Goal: Task Accomplishment & Management: Use online tool/utility

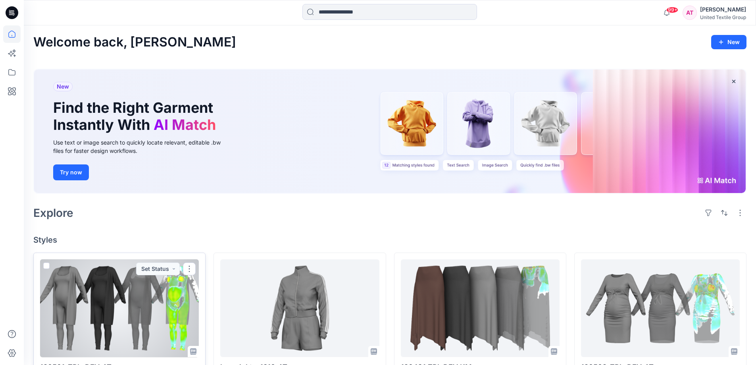
scroll to position [119, 0]
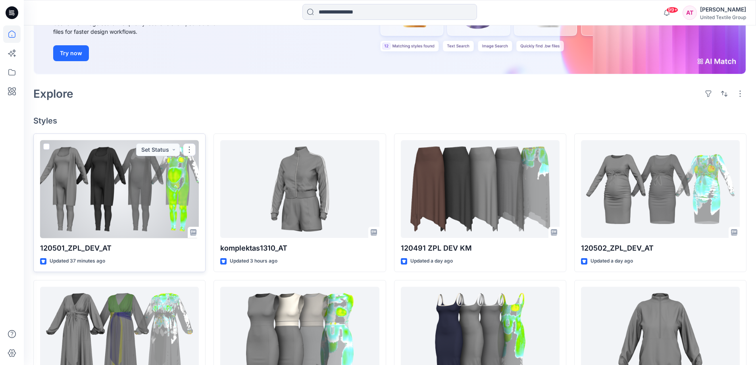
click at [77, 181] on div at bounding box center [119, 189] width 159 height 98
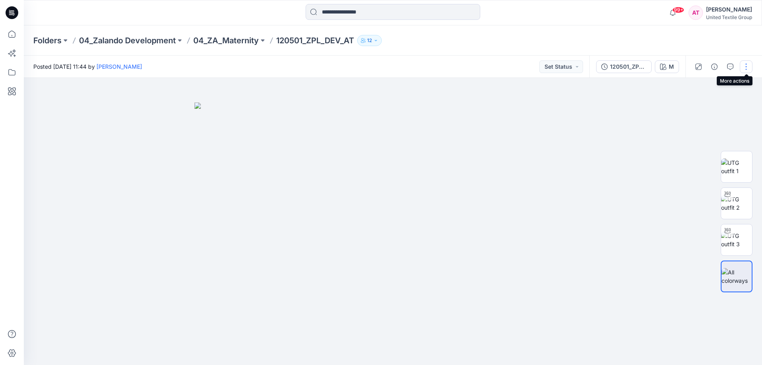
click at [742, 65] on button "button" at bounding box center [745, 66] width 13 height 13
click at [696, 107] on p "Edit" at bounding box center [695, 107] width 10 height 8
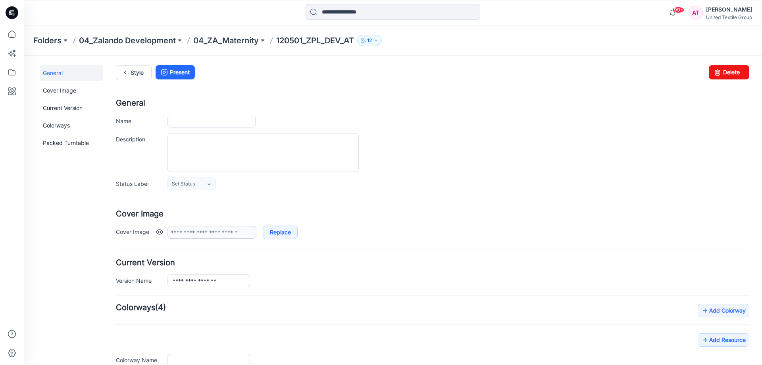
type input "**********"
type input "*"
type input "**********"
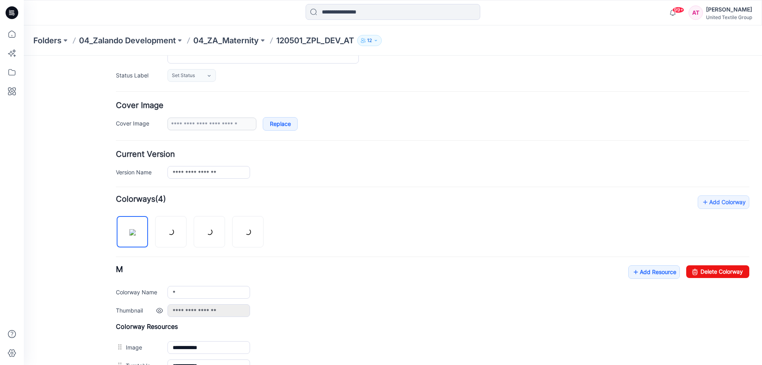
scroll to position [198, 0]
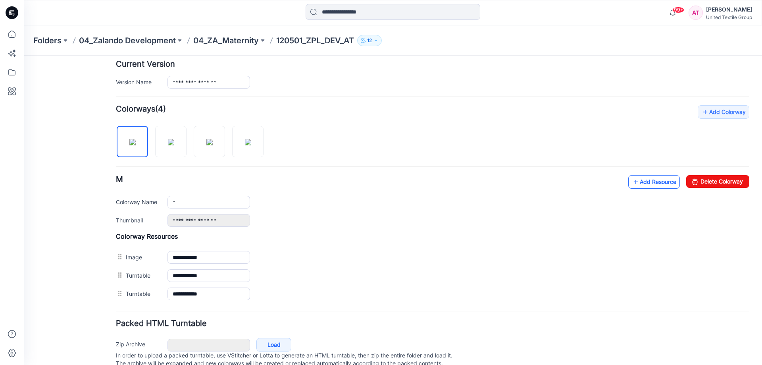
click at [649, 180] on link "Add Resource" at bounding box center [654, 181] width 52 height 13
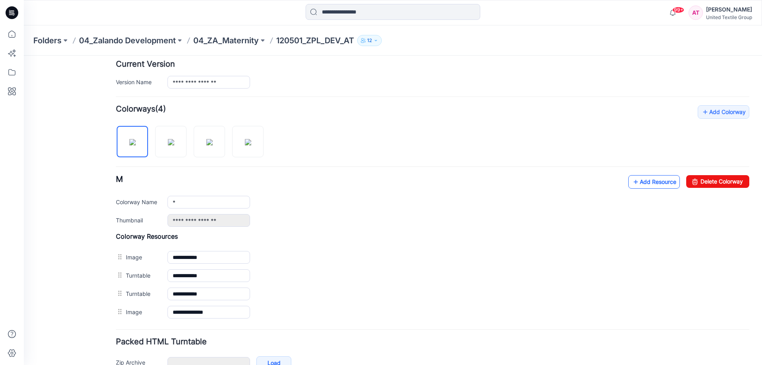
click at [655, 181] on link "Add Resource" at bounding box center [654, 181] width 52 height 13
click at [635, 180] on link "Add Resource" at bounding box center [654, 181] width 52 height 13
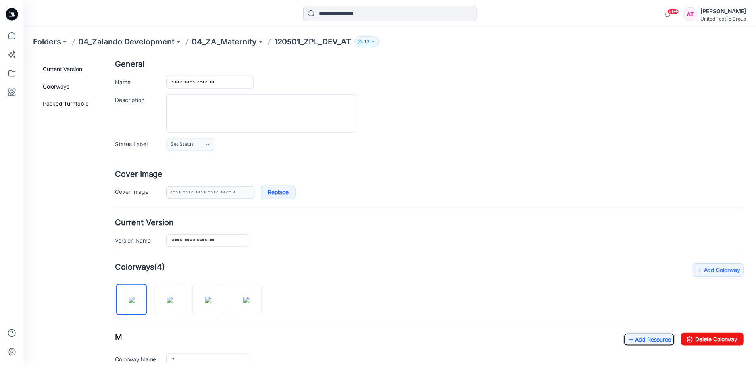
scroll to position [40, 0]
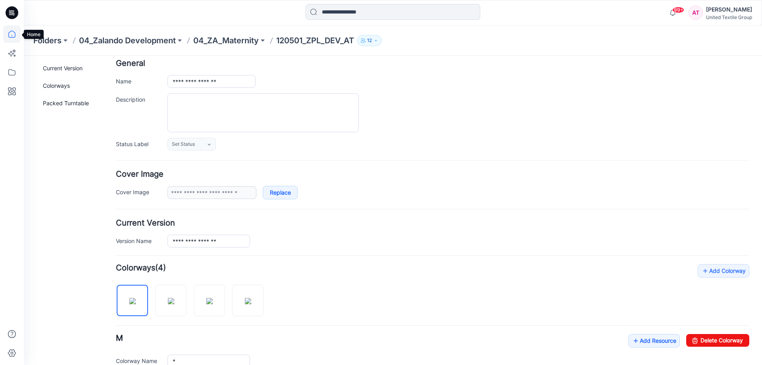
click at [8, 34] on icon at bounding box center [11, 33] width 17 height 17
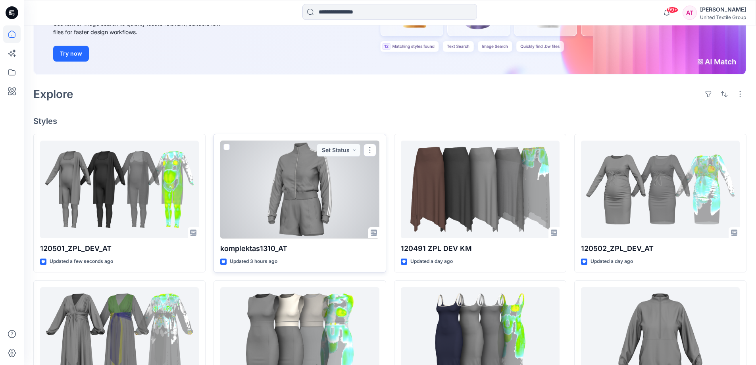
scroll to position [119, 0]
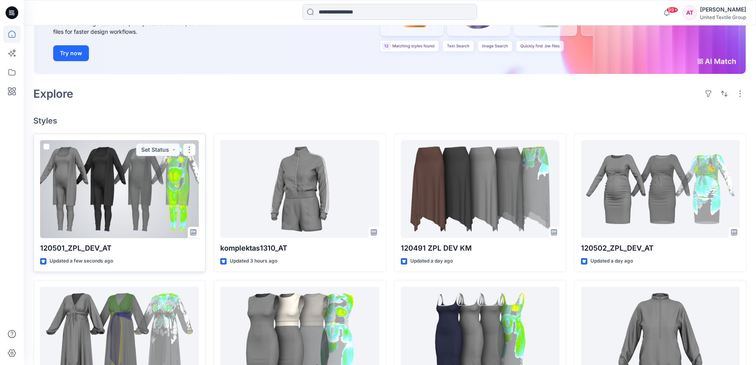
click at [169, 182] on div at bounding box center [119, 189] width 159 height 98
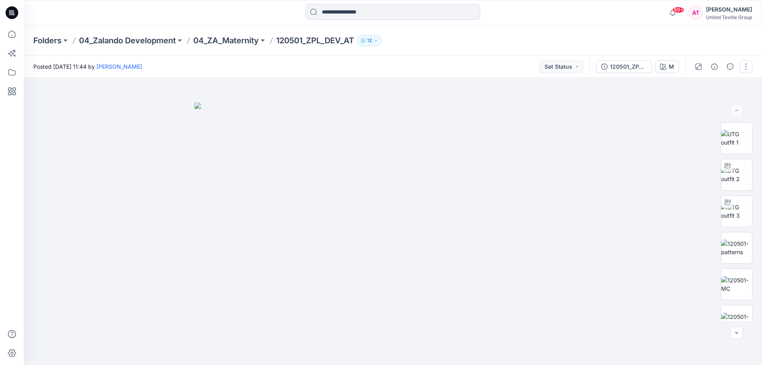
click at [750, 65] on button "button" at bounding box center [745, 66] width 13 height 13
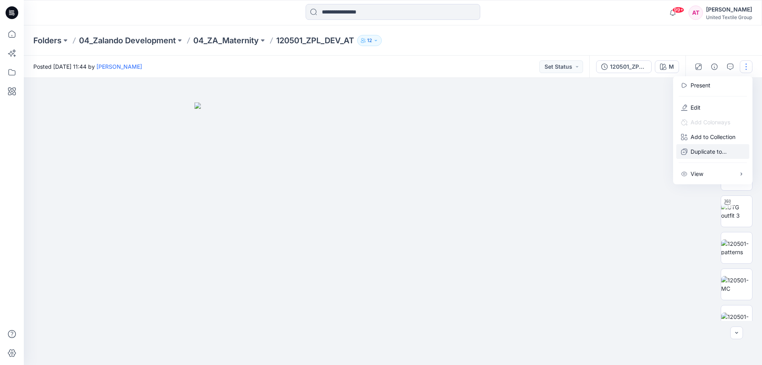
click at [703, 152] on p "Duplicate to..." at bounding box center [708, 151] width 36 height 8
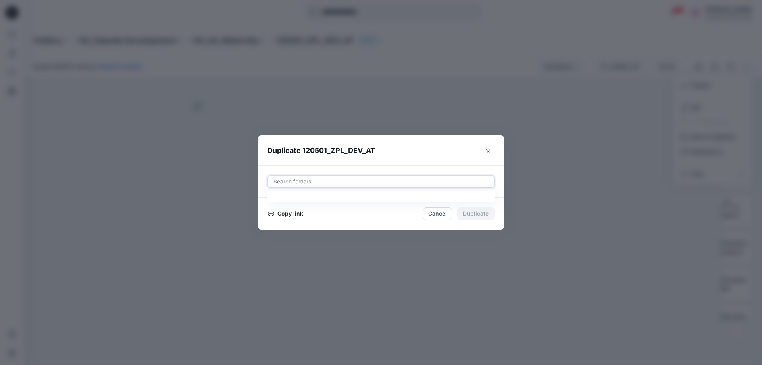
click at [363, 177] on div at bounding box center [381, 182] width 217 height 10
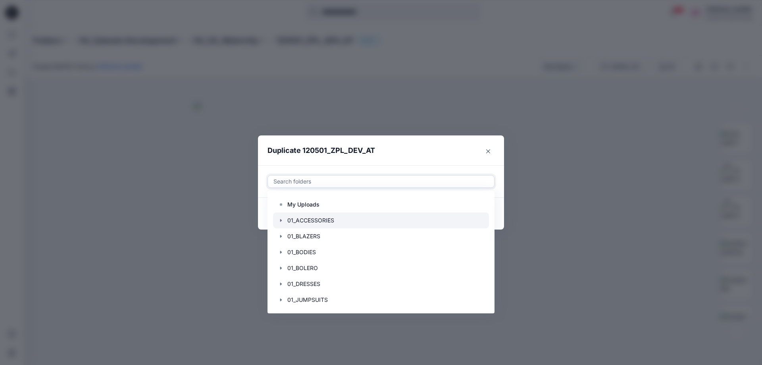
click at [319, 219] on div at bounding box center [381, 220] width 216 height 16
click at [440, 152] on header "Duplicate 120501_ZPL_DEV_AT" at bounding box center [373, 150] width 230 height 30
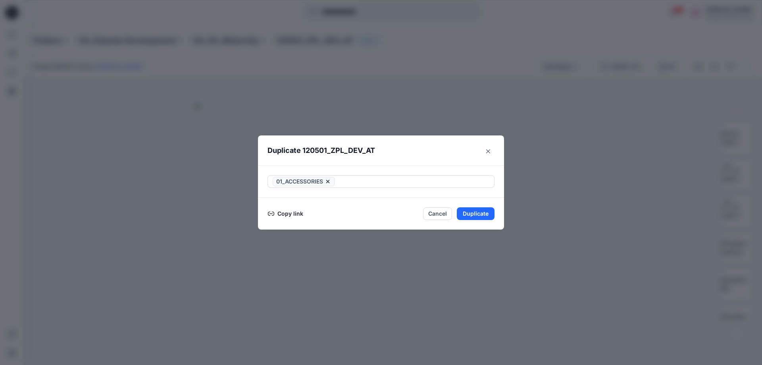
click at [282, 211] on button "Copy link" at bounding box center [285, 214] width 36 height 10
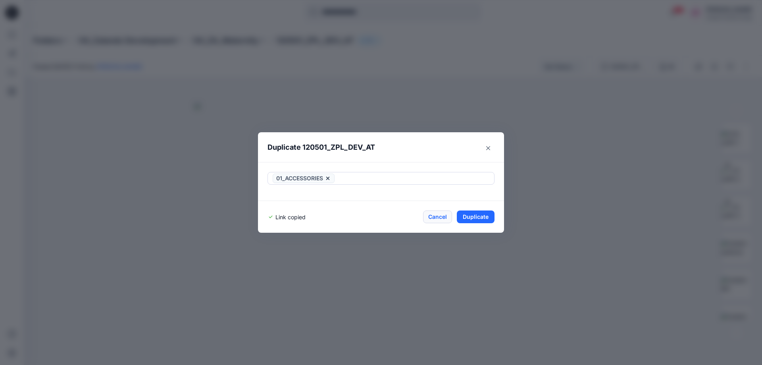
click at [434, 217] on button "Cancel" at bounding box center [437, 216] width 29 height 13
